Goal: Find specific page/section: Find specific page/section

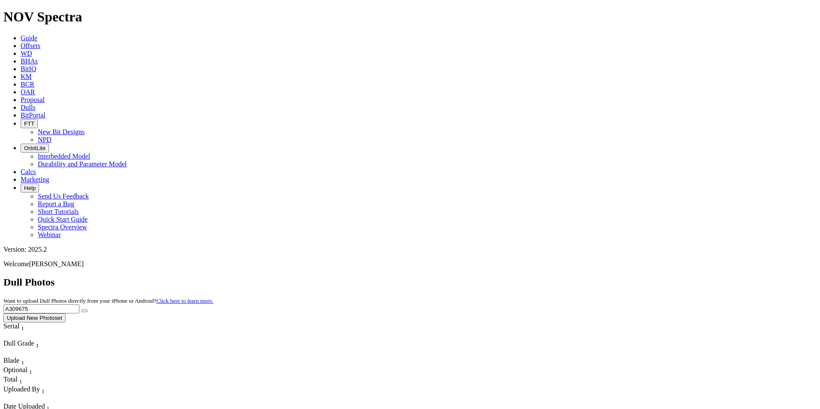
drag, startPoint x: 648, startPoint y: 40, endPoint x: 584, endPoint y: 27, distance: 65.3
click at [584, 277] on div "Dull Photos Want to upload Dull Photos directly from your iPhone or Android? Cl…" at bounding box center [409, 300] width 813 height 46
click at [88, 310] on button "submit" at bounding box center [84, 311] width 7 height 3
drag, startPoint x: 670, startPoint y: 37, endPoint x: 554, endPoint y: 38, distance: 116.2
click at [554, 277] on div "Dull Photos Want to upload Dull Photos directly from your iPhone or Android? Cl…" at bounding box center [409, 300] width 813 height 46
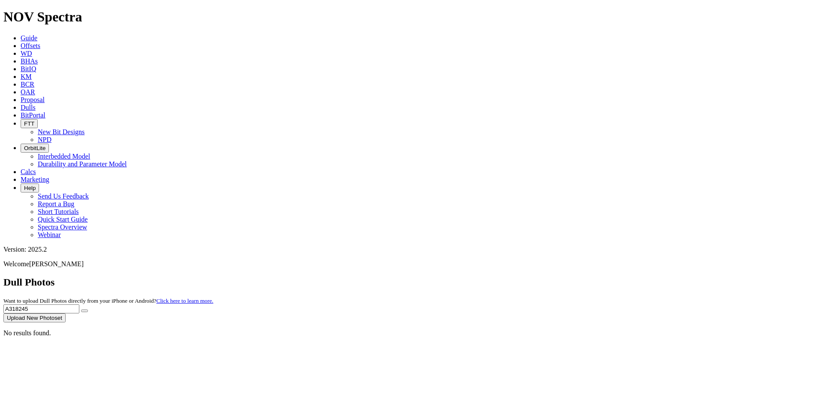
type input "A318245"
click at [84, 311] on icon "submit" at bounding box center [84, 311] width 0 height 0
